Goal: Information Seeking & Learning: Find specific fact

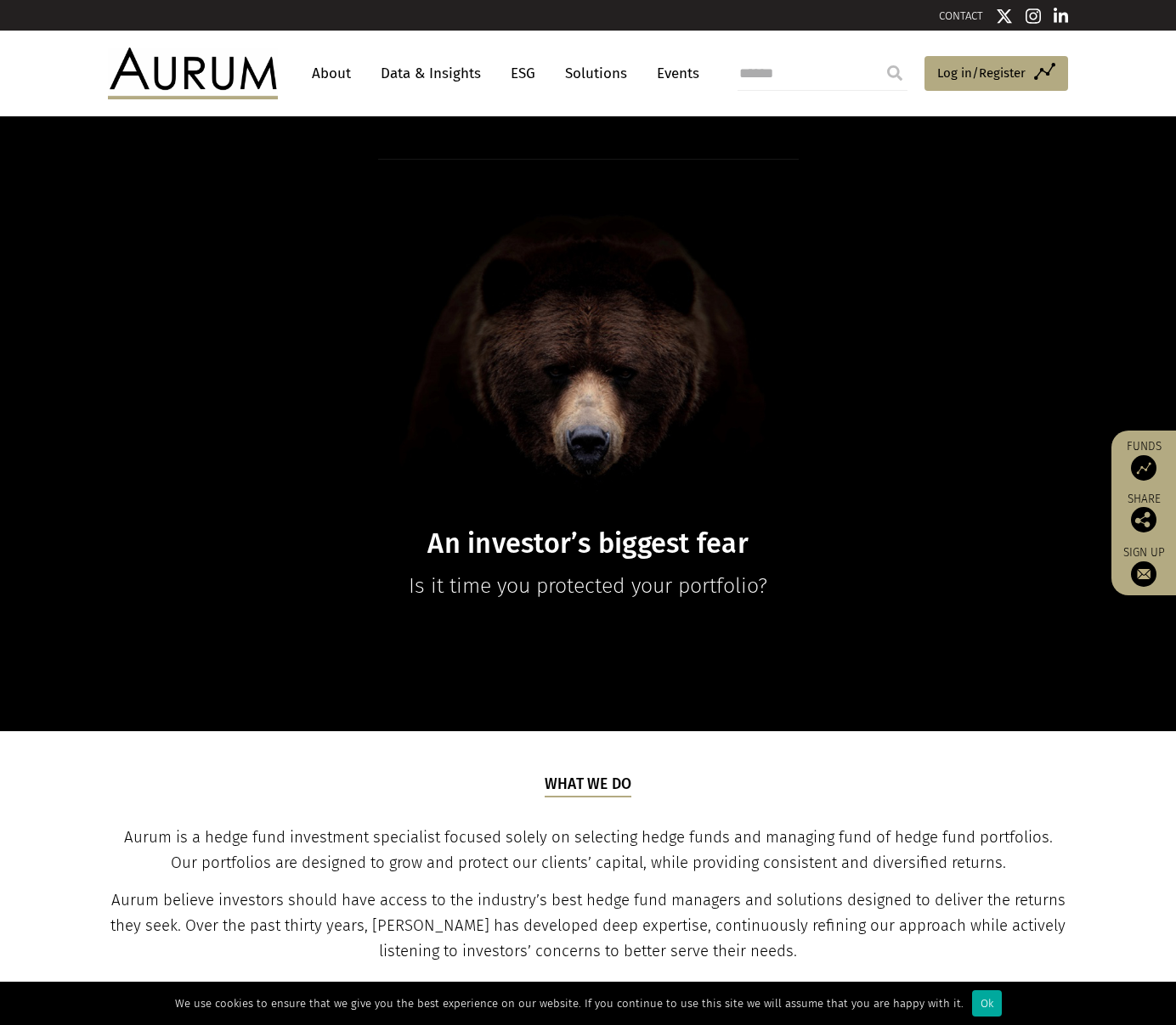
click at [773, 73] on input "search" at bounding box center [823, 73] width 170 height 34
click at [432, 67] on link "Data & Insights" at bounding box center [430, 73] width 117 height 31
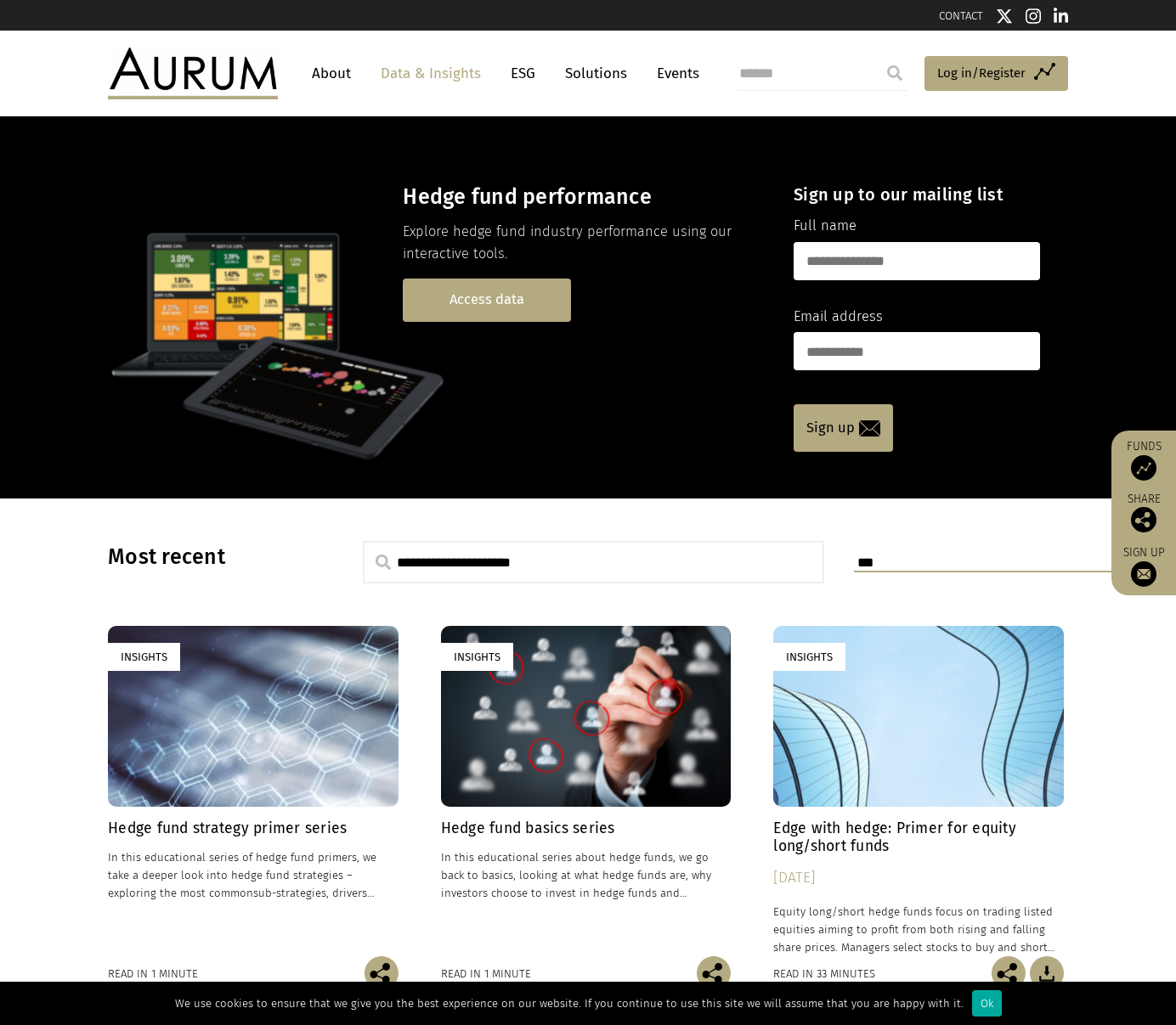
click at [445, 295] on link "Access data" at bounding box center [487, 300] width 169 height 43
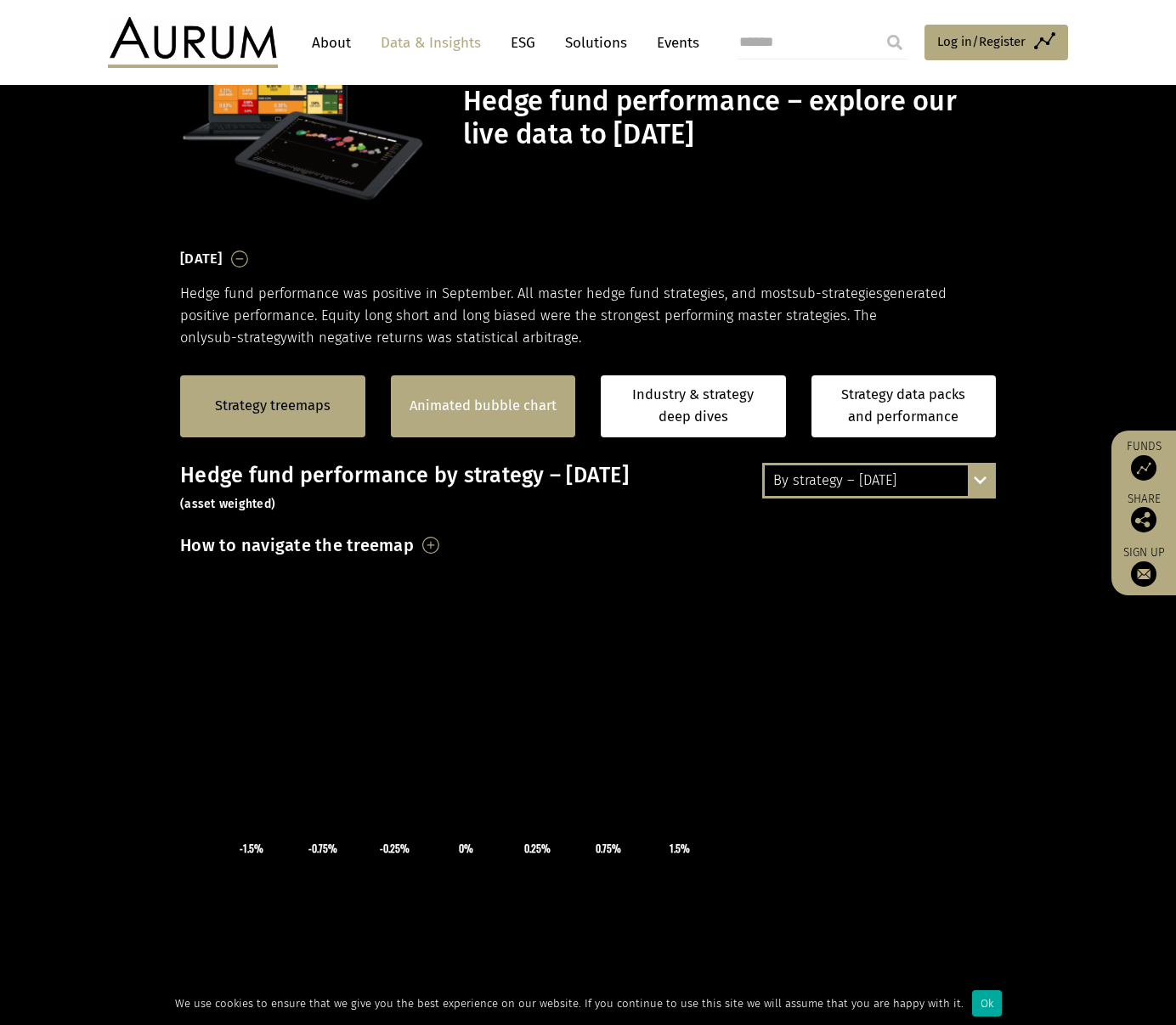
scroll to position [227, 0]
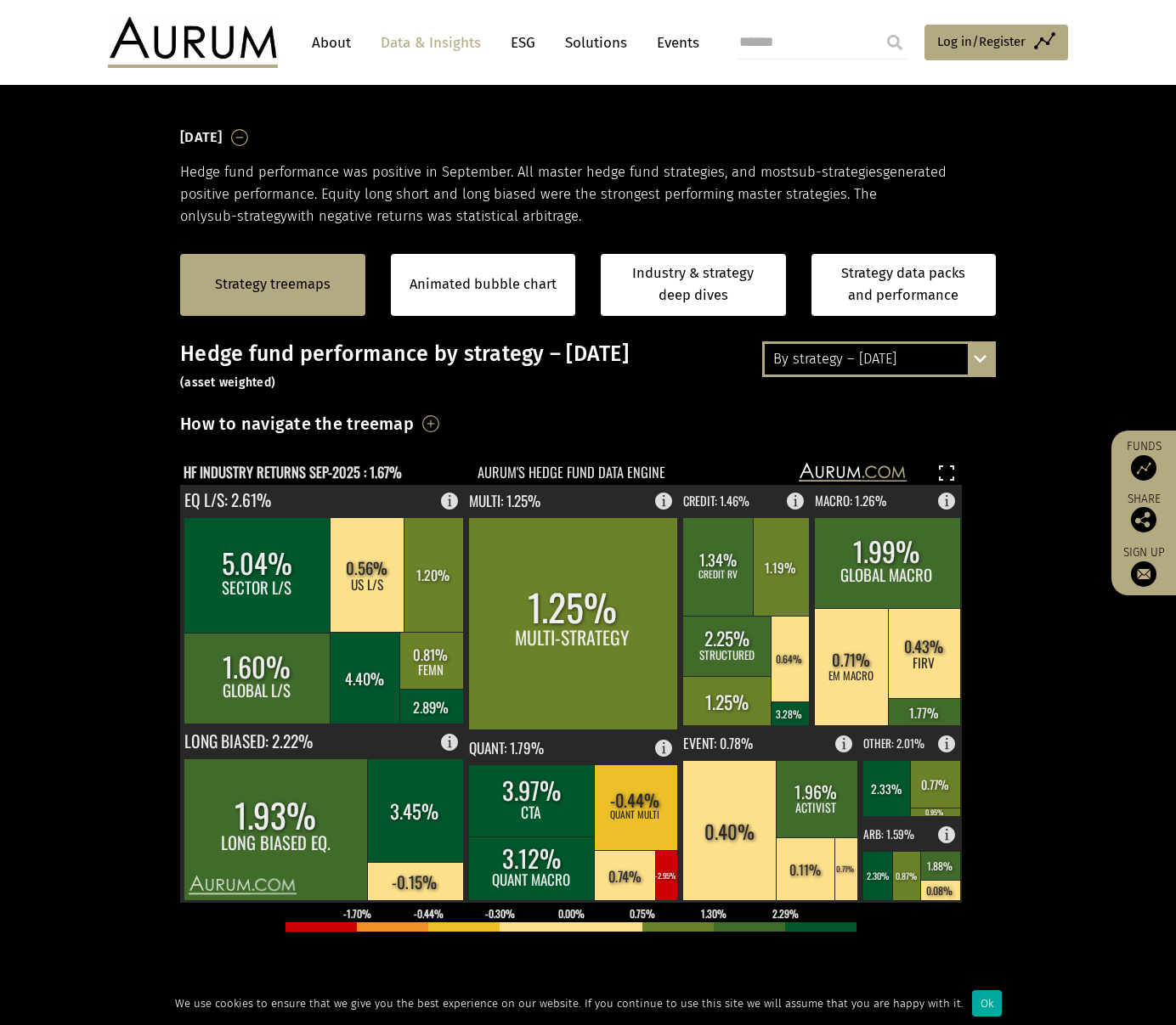
click at [981, 356] on div "By strategy – September 2025 By strategy – September 2025 By strategy – year to…" at bounding box center [878, 359] width 234 height 36
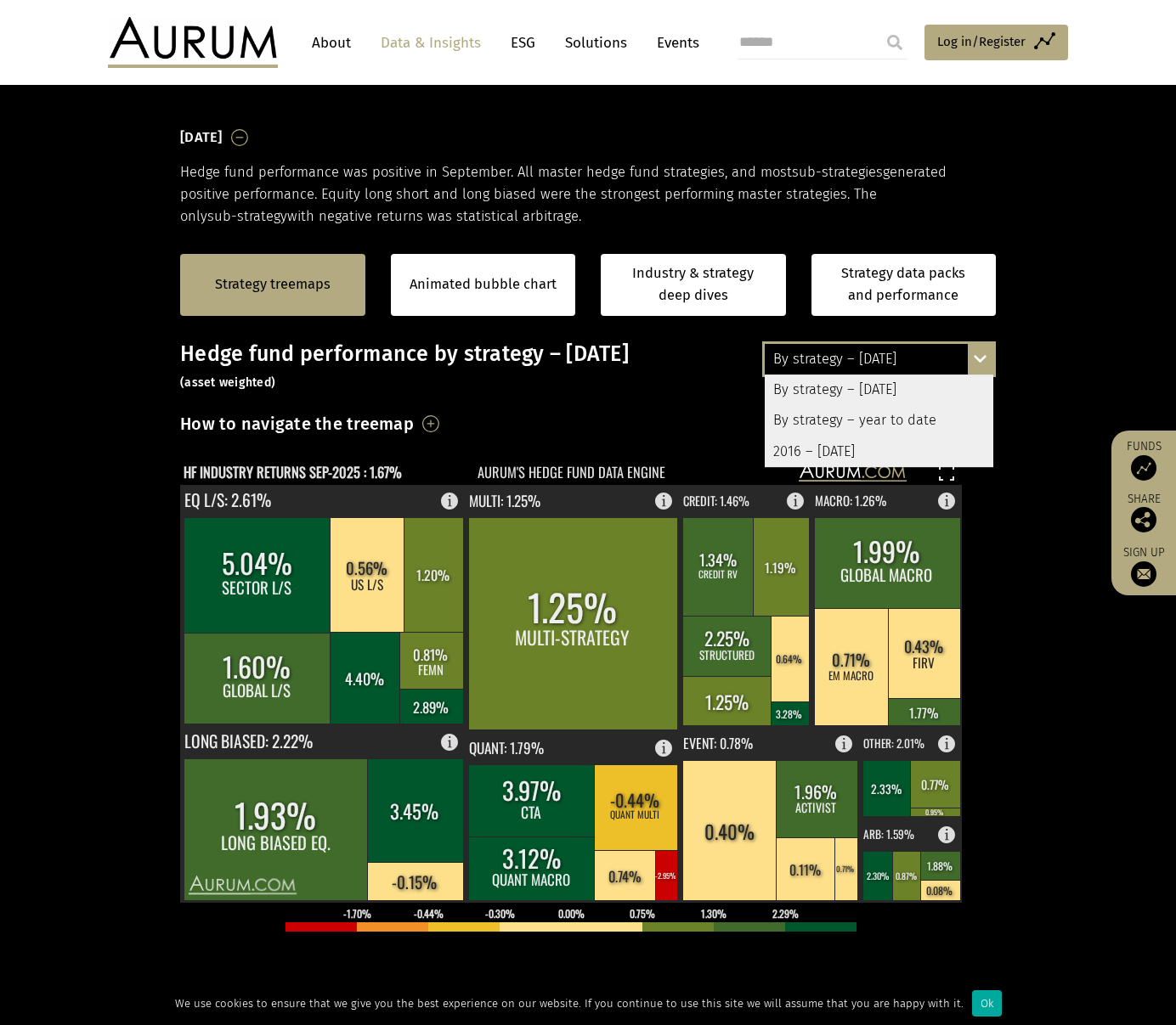
click at [892, 418] on div "By strategy – year to date" at bounding box center [878, 420] width 229 height 30
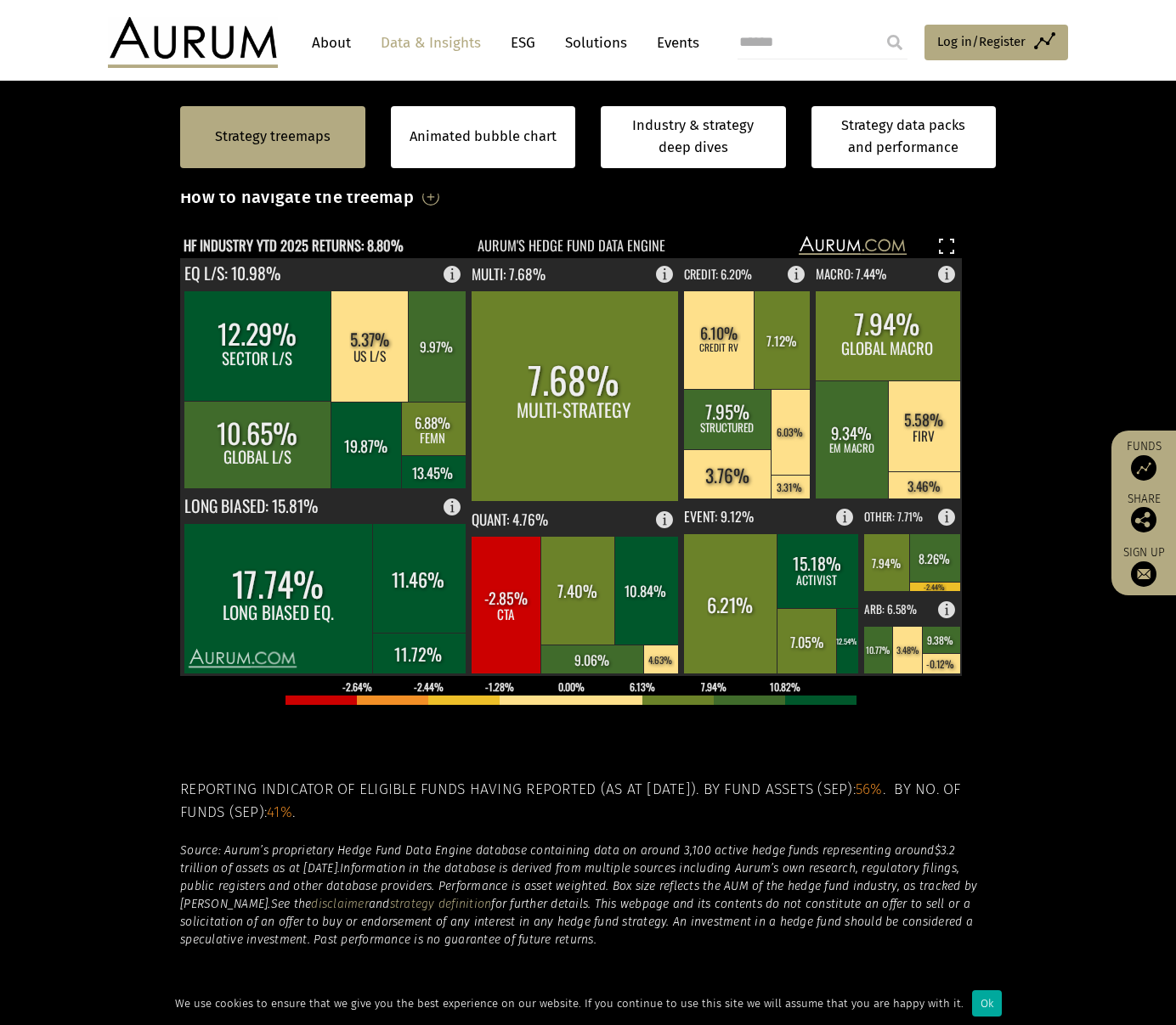
scroll to position [340, 0]
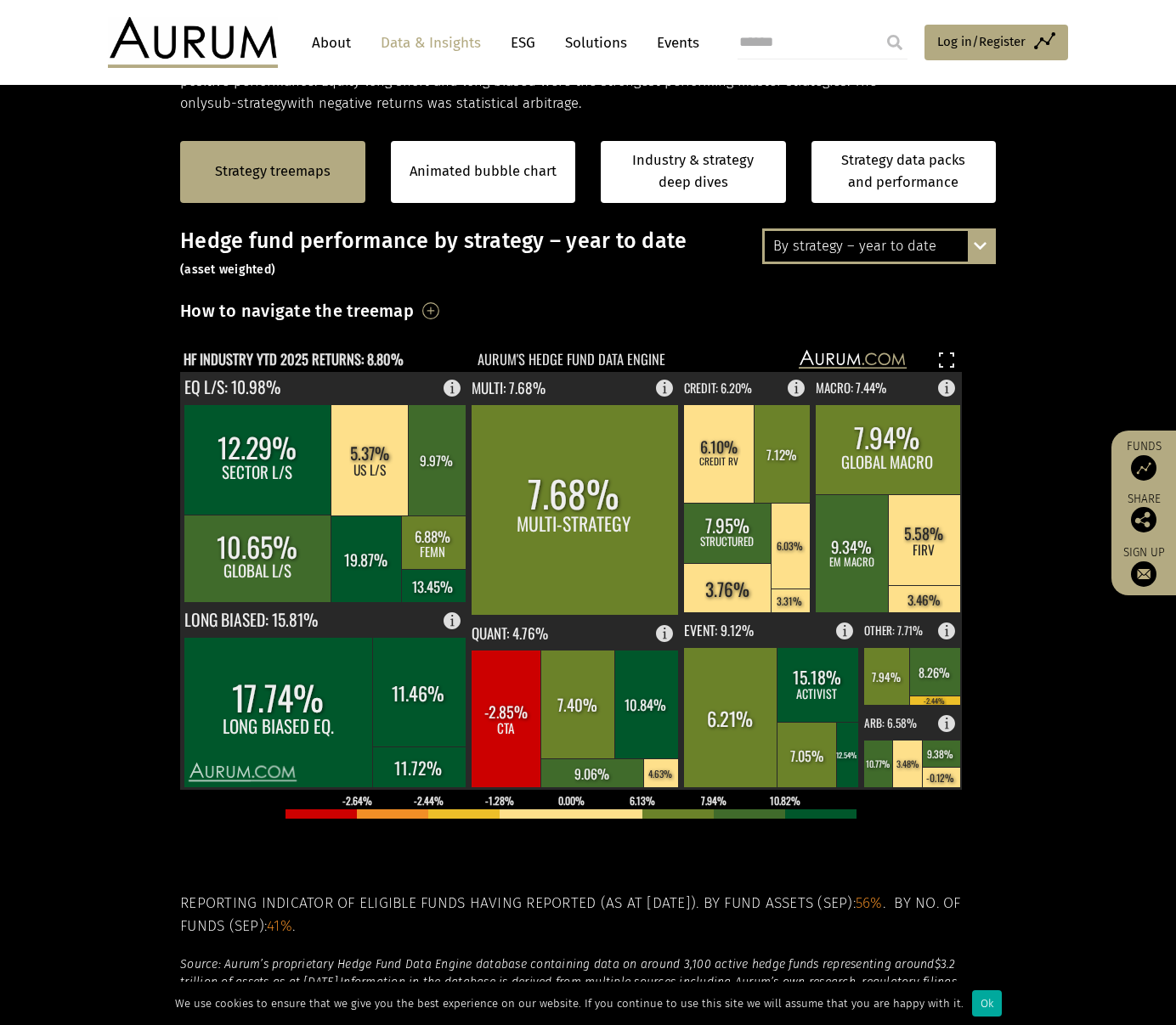
click at [976, 247] on div "By strategy – year to date By strategy – September 2025 By strategy – year to d…" at bounding box center [878, 246] width 234 height 36
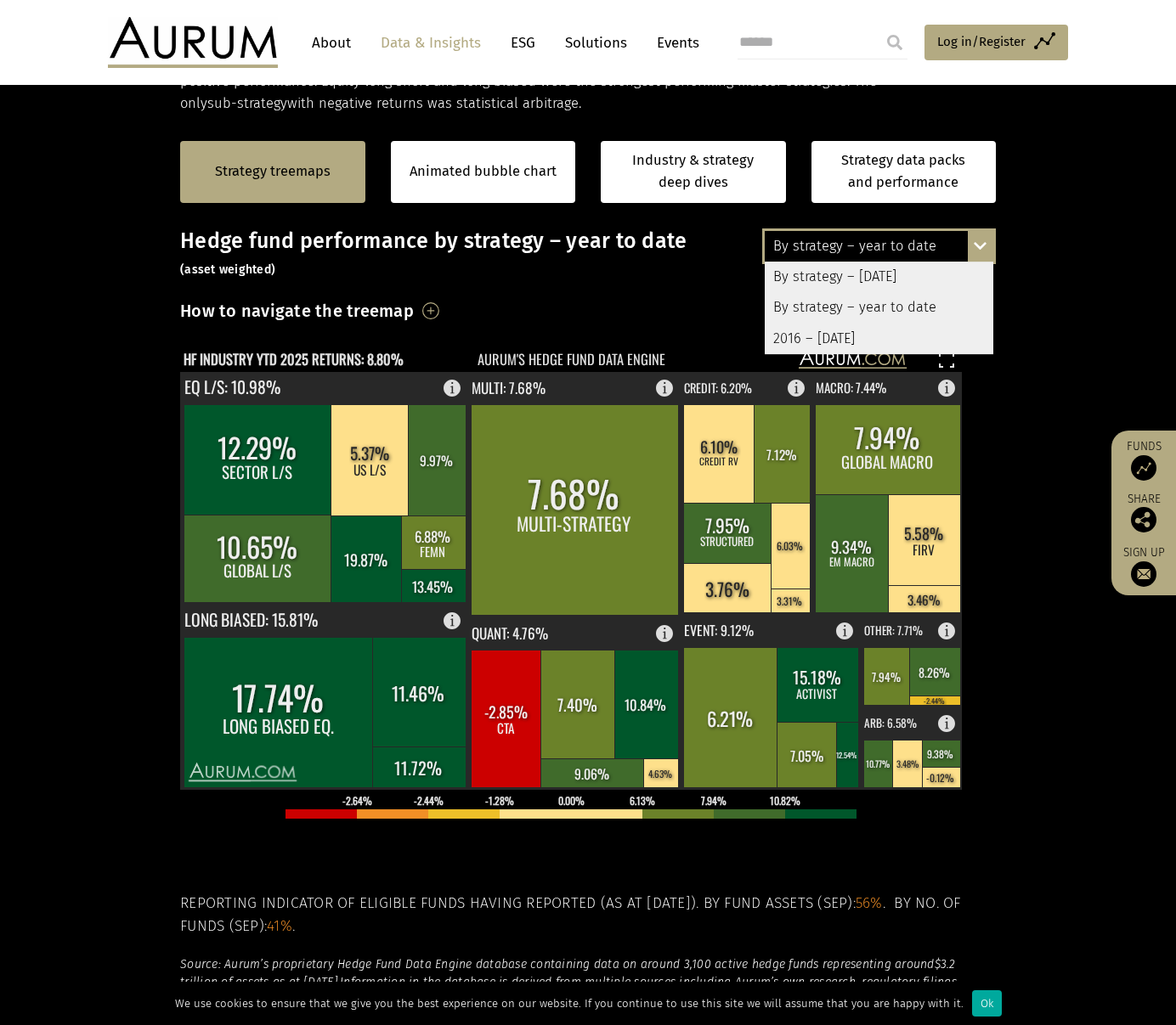
click at [953, 271] on div "By strategy – [DATE]" at bounding box center [878, 277] width 229 height 30
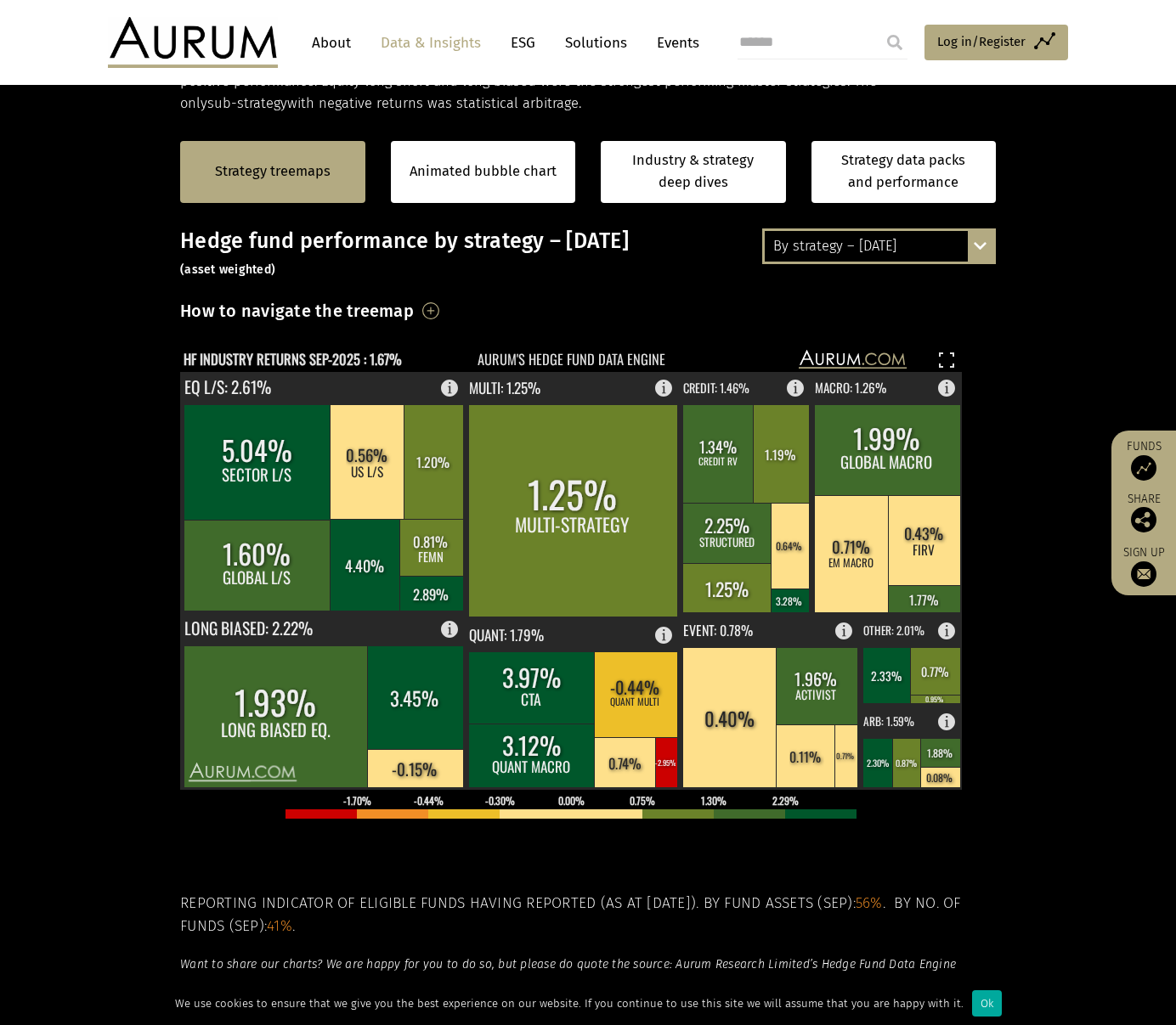
click at [977, 245] on div "By strategy – September 2025 By strategy – September 2025 By strategy – year to…" at bounding box center [878, 246] width 234 height 36
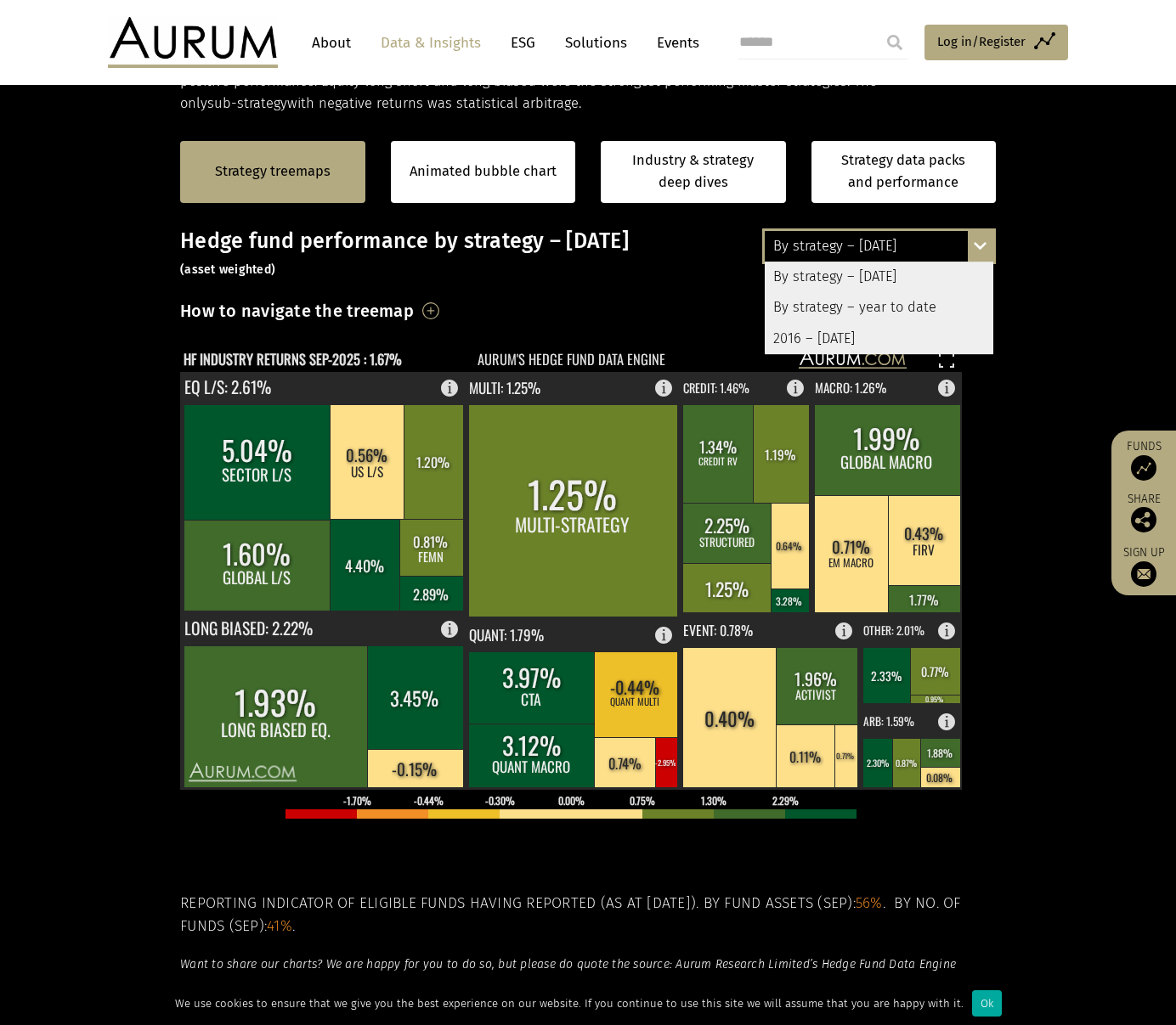
click at [894, 334] on div "2016 – [DATE]" at bounding box center [878, 339] width 229 height 30
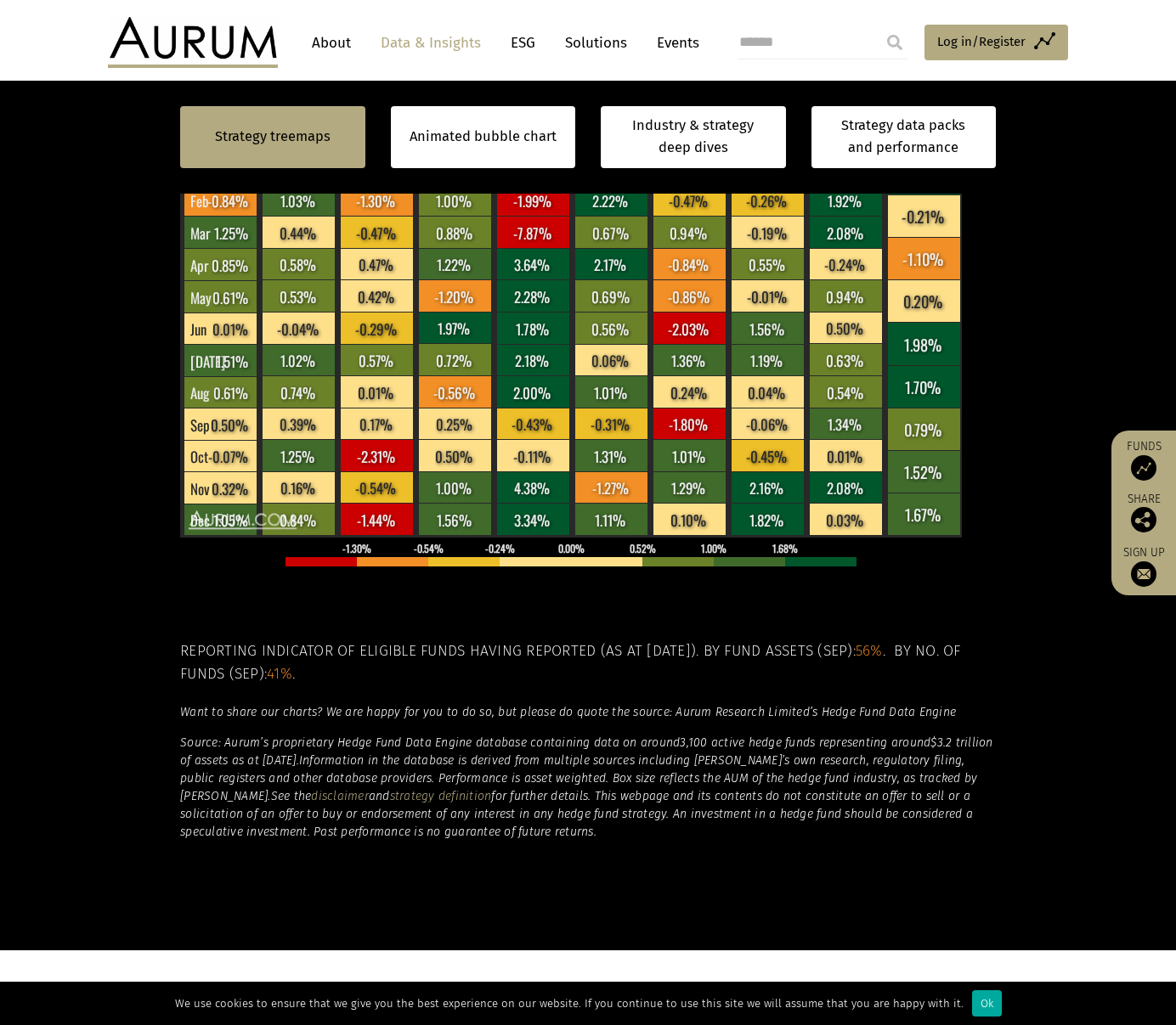
scroll to position [340, 0]
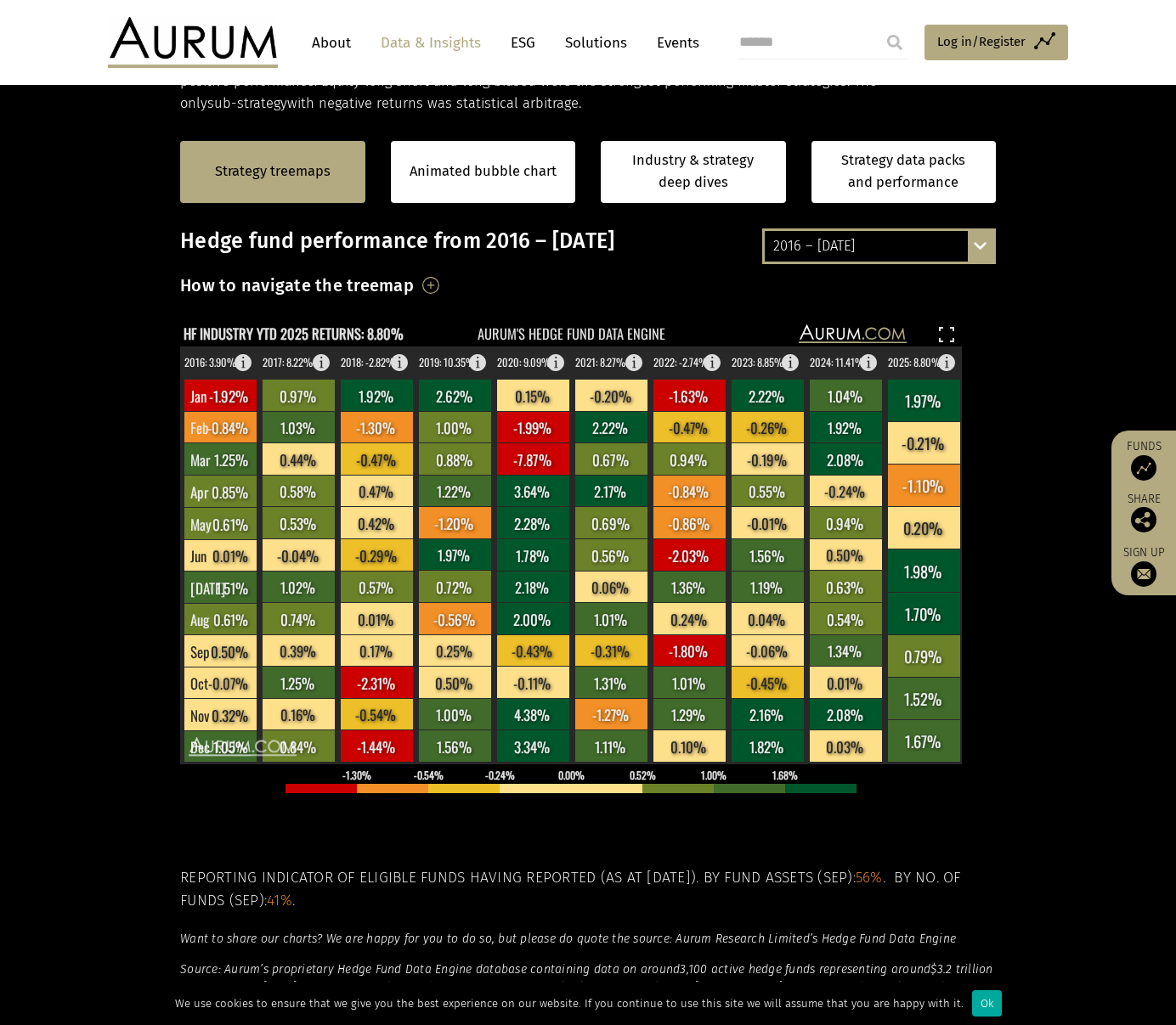
click at [981, 242] on div "2016 – September 2025 By strategy – September 2025 By strategy – year to date 2…" at bounding box center [878, 246] width 234 height 36
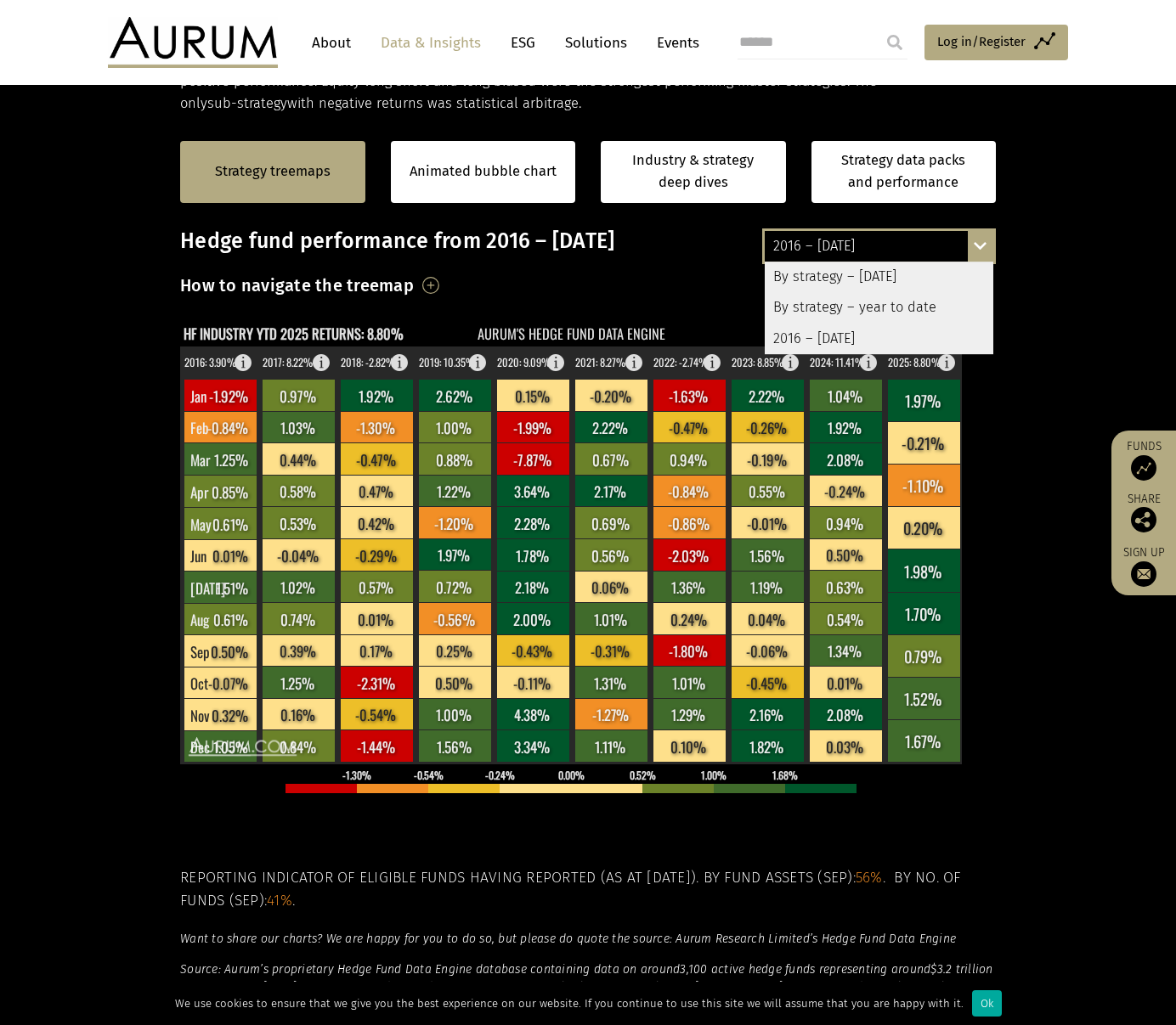
click at [915, 301] on div "By strategy – year to date" at bounding box center [878, 307] width 229 height 30
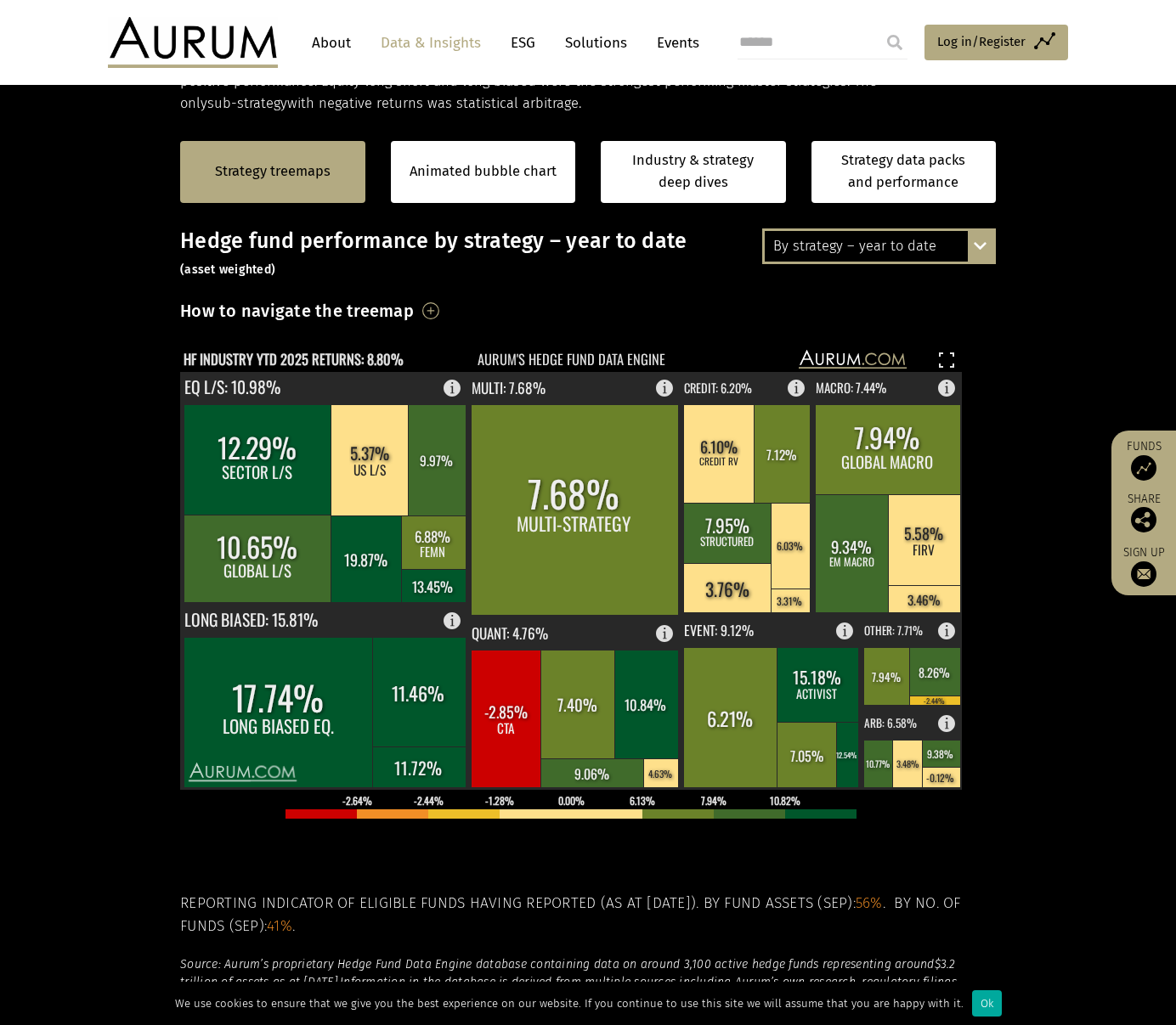
click at [977, 245] on div "By strategy – year to date By strategy – September 2025 By strategy – year to d…" at bounding box center [878, 246] width 234 height 36
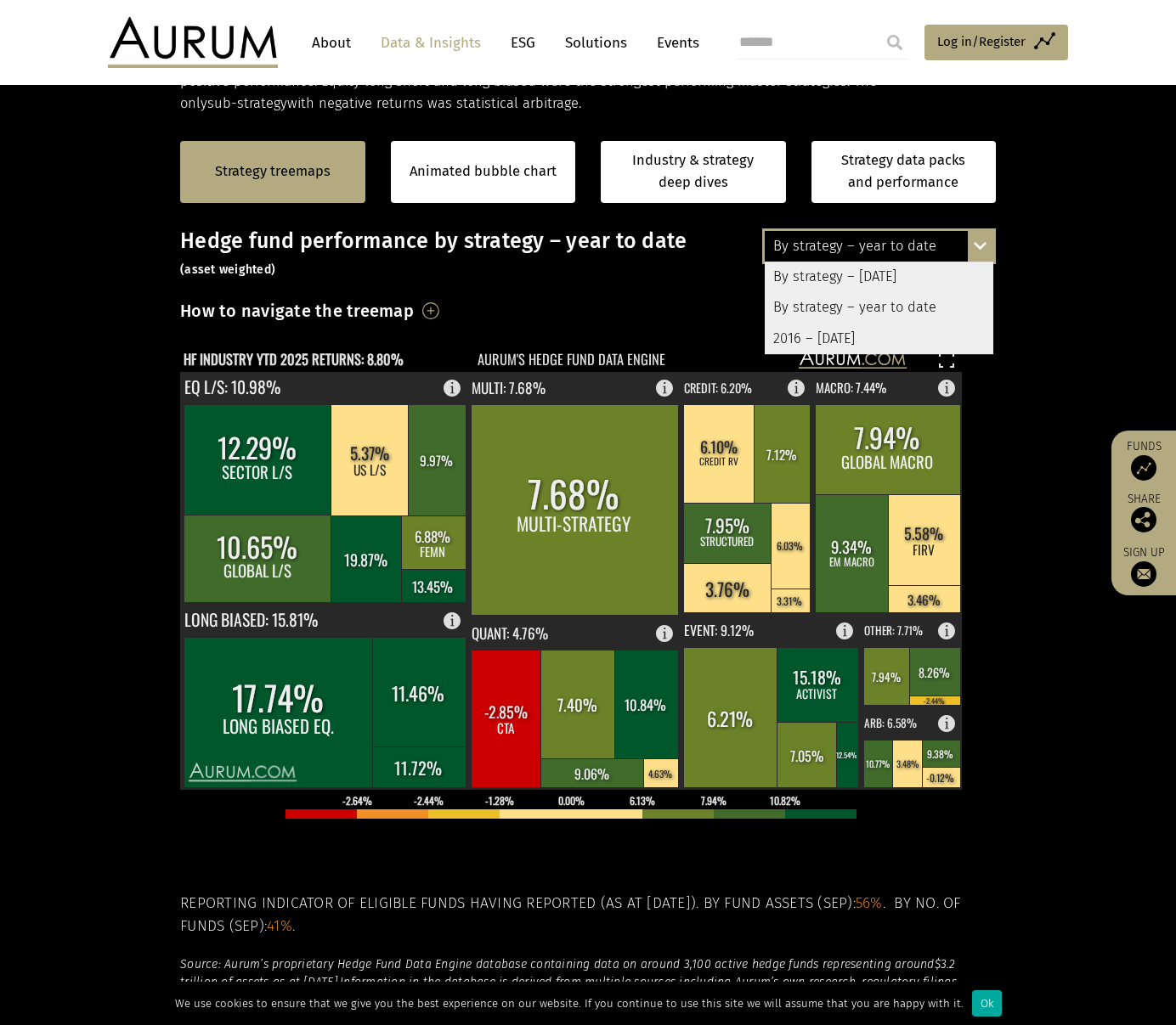
click at [947, 273] on div "By strategy – [DATE]" at bounding box center [878, 277] width 229 height 30
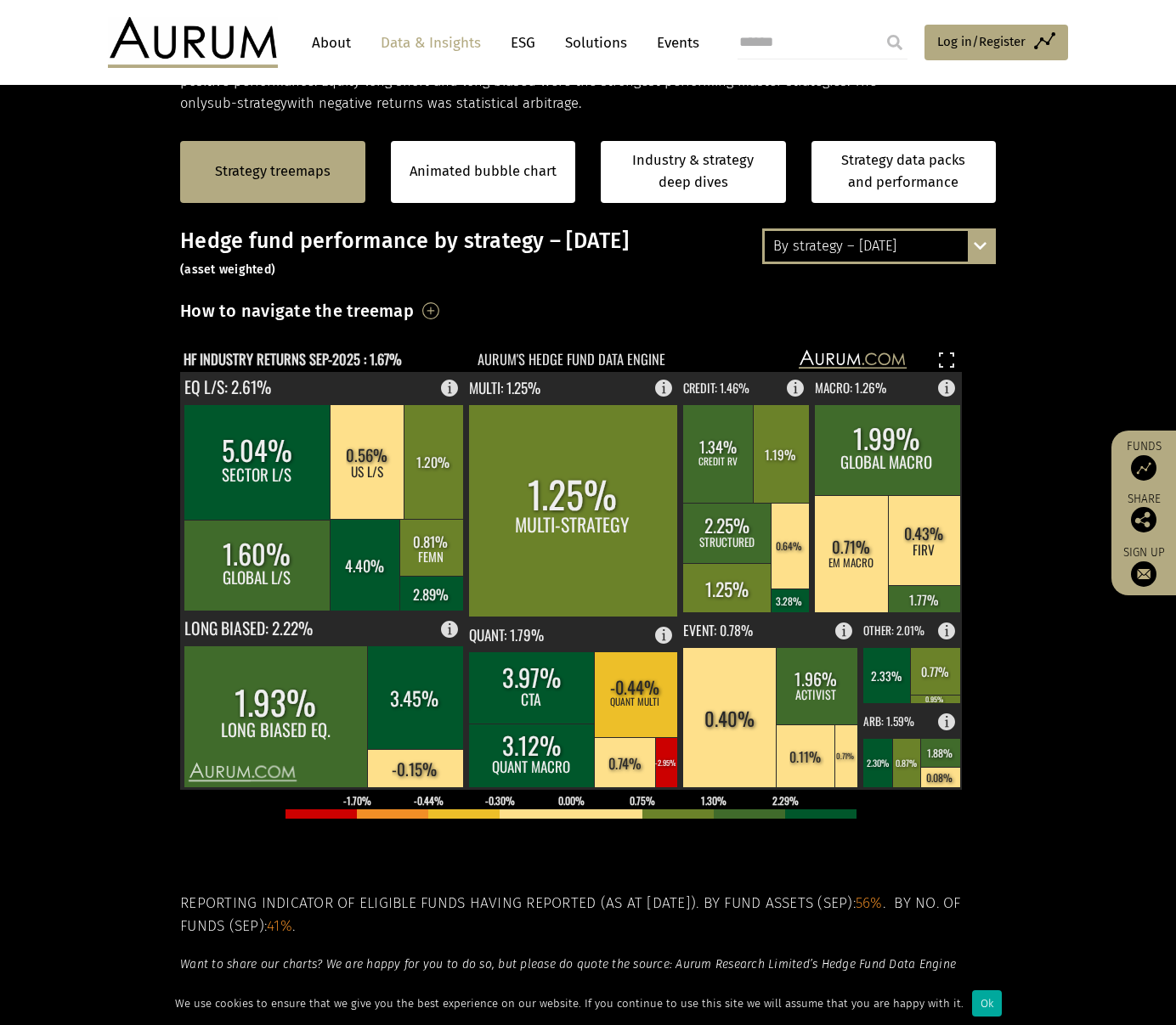
click at [981, 245] on div "By strategy – September 2025 By strategy – September 2025 By strategy – year to…" at bounding box center [878, 246] width 234 height 36
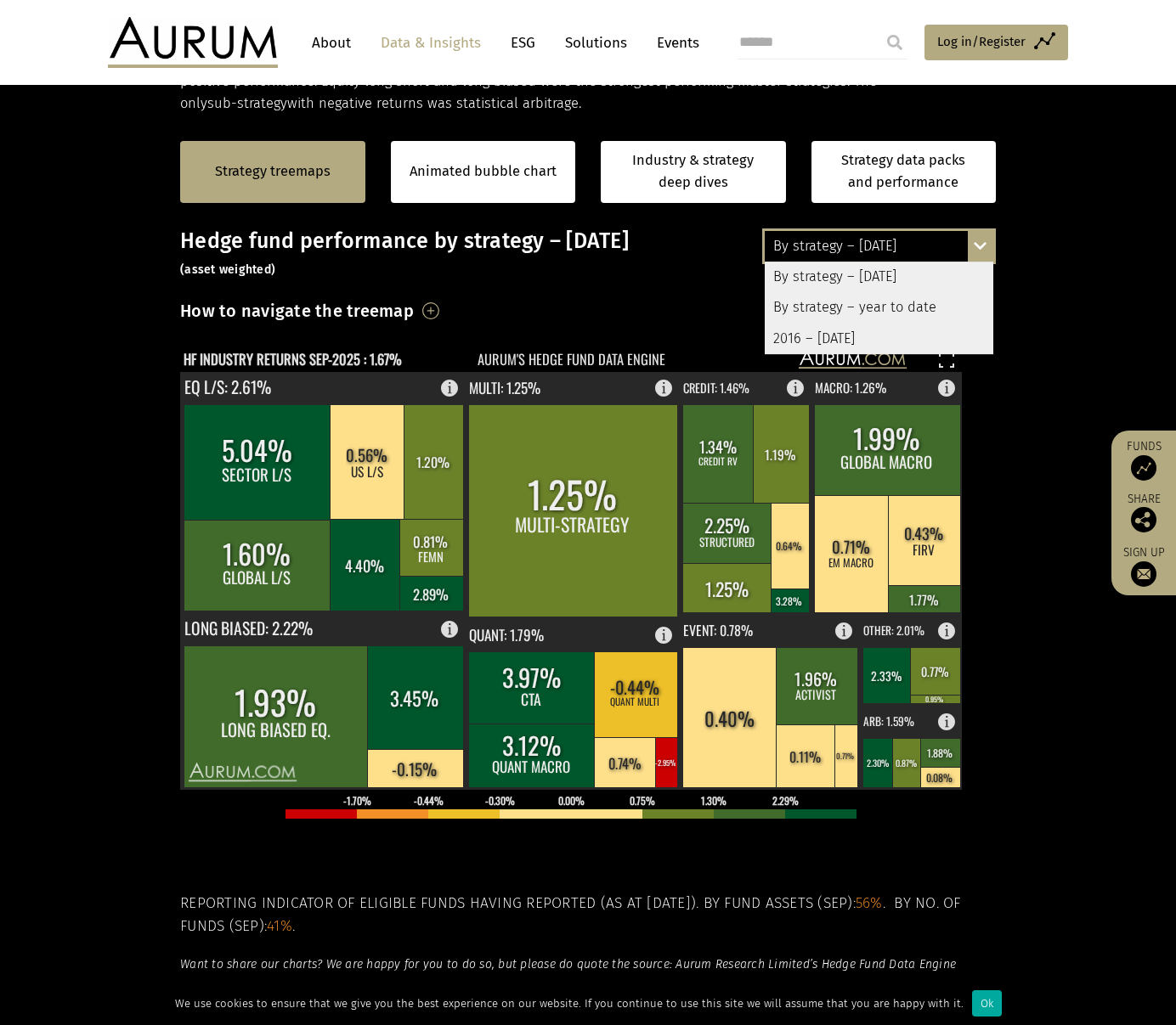
click at [889, 302] on div "By strategy – year to date" at bounding box center [878, 307] width 229 height 30
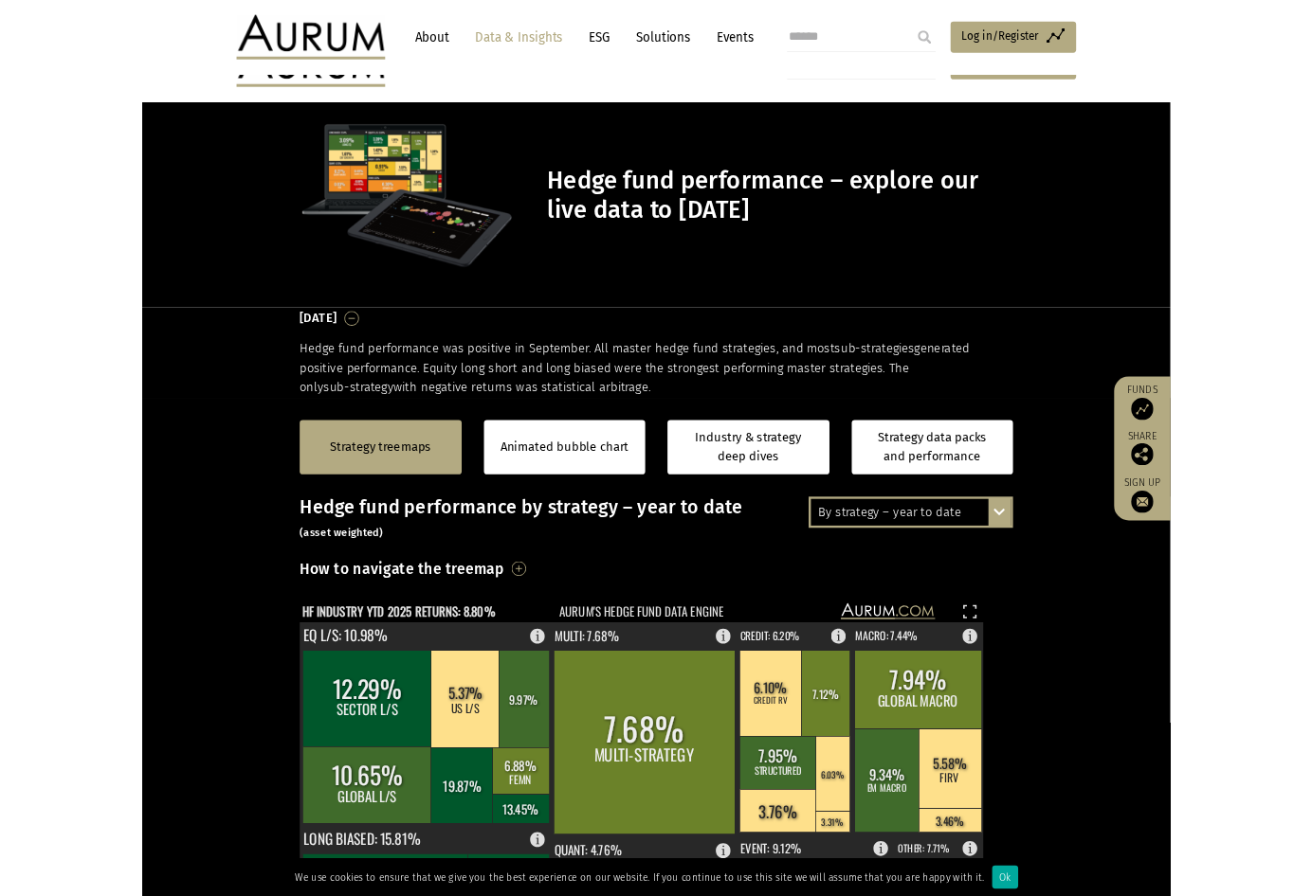
scroll to position [379, 0]
